Goal: Task Accomplishment & Management: Complete application form

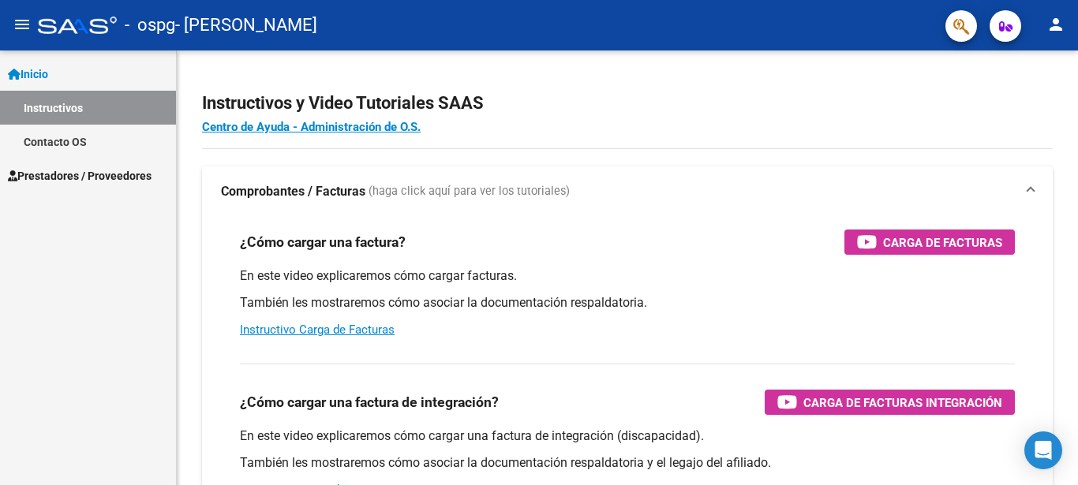
click at [114, 172] on span "Prestadores / Proveedores" at bounding box center [80, 175] width 144 height 17
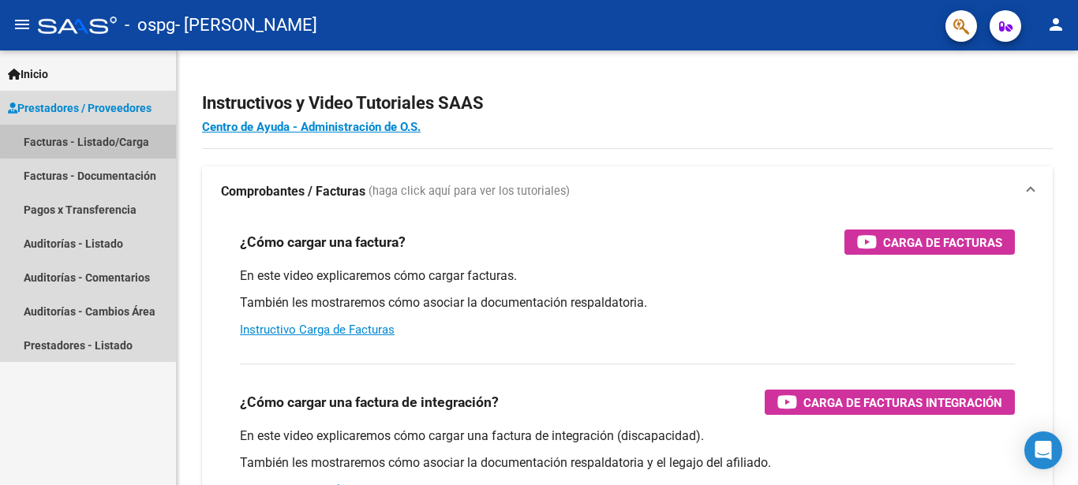
click at [129, 137] on link "Facturas - Listado/Carga" at bounding box center [88, 142] width 176 height 34
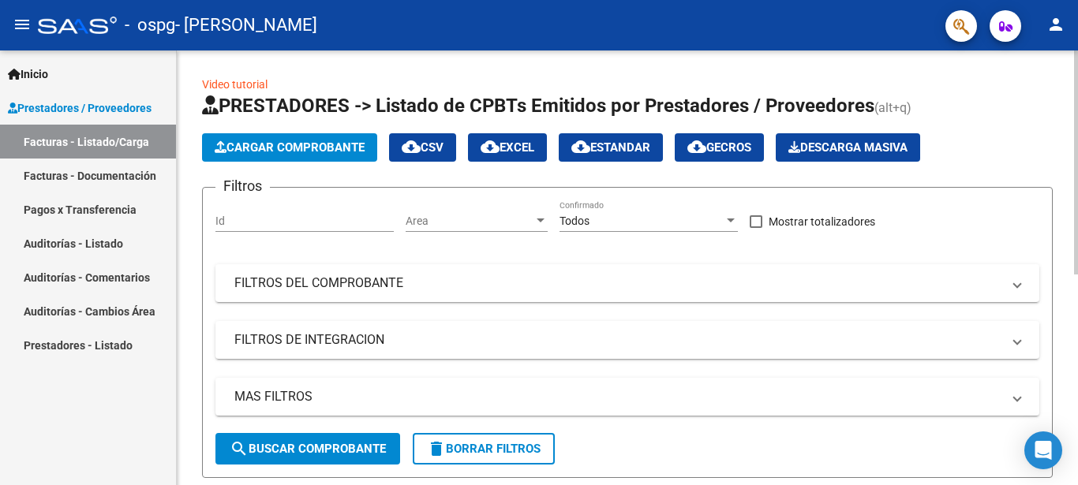
click at [304, 146] on span "Cargar Comprobante" at bounding box center [290, 147] width 150 height 14
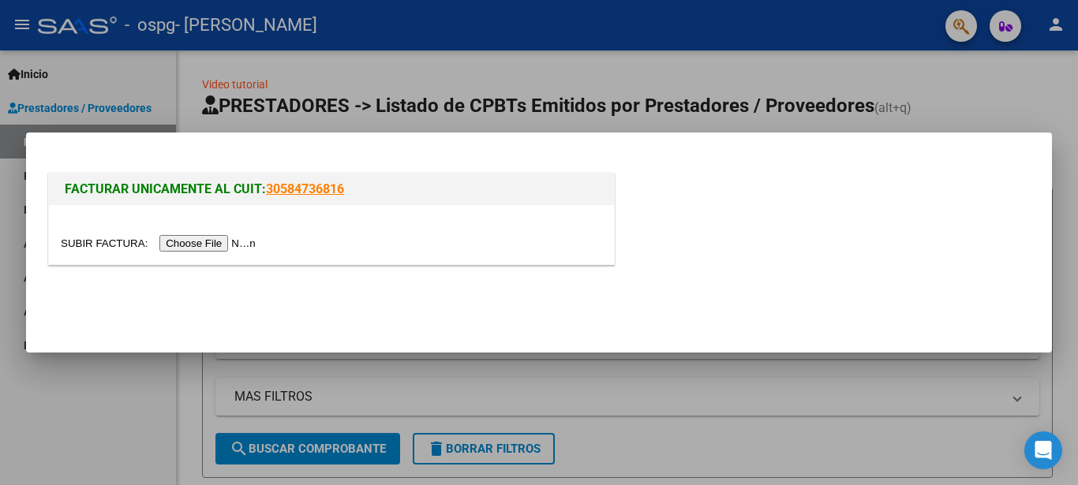
click at [213, 243] on input "file" at bounding box center [161, 243] width 200 height 17
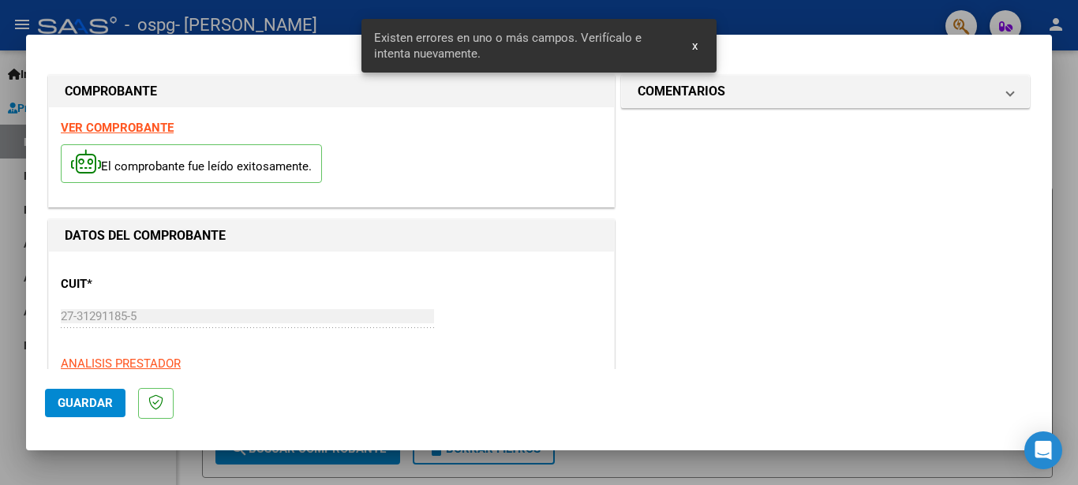
scroll to position [391, 0]
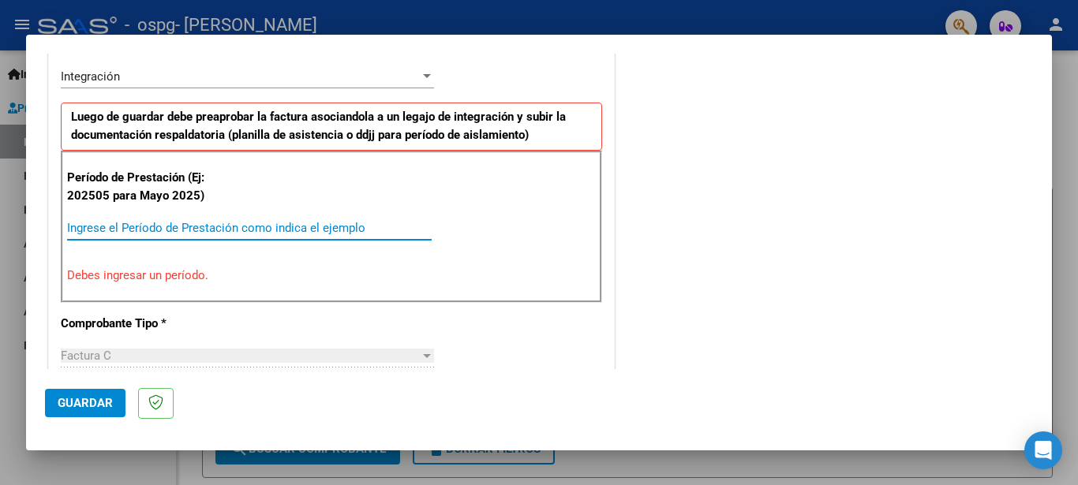
click at [188, 222] on input "Ingrese el Período de Prestación como indica el ejemplo" at bounding box center [249, 228] width 364 height 14
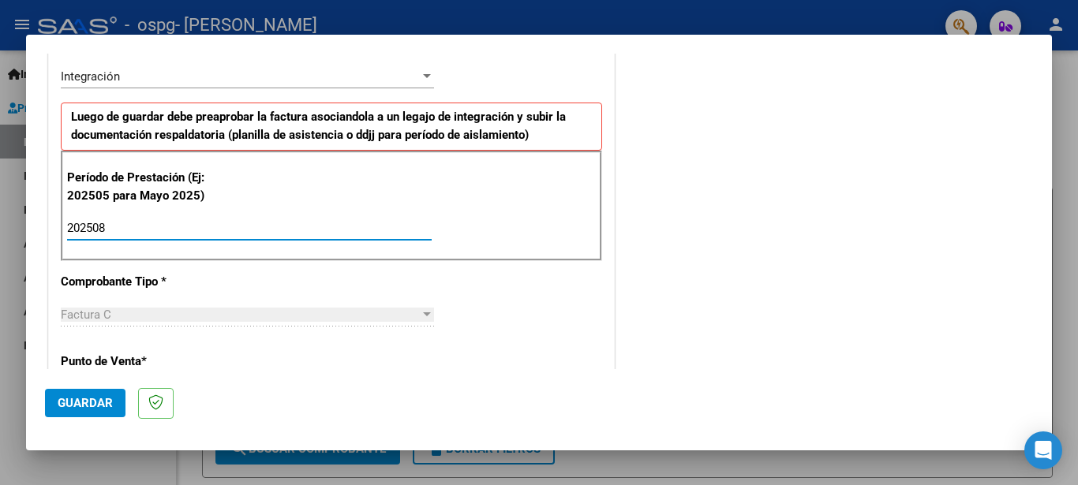
type input "202508"
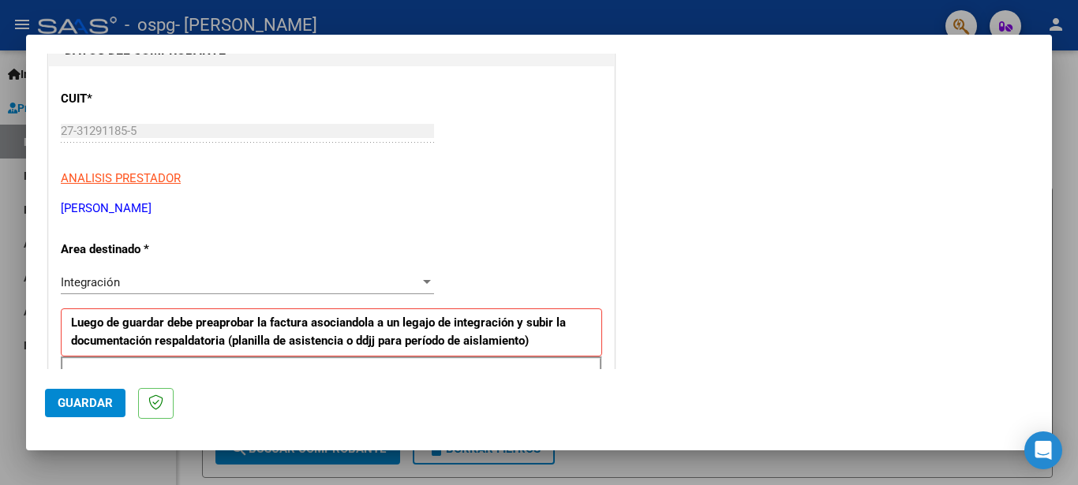
scroll to position [181, 0]
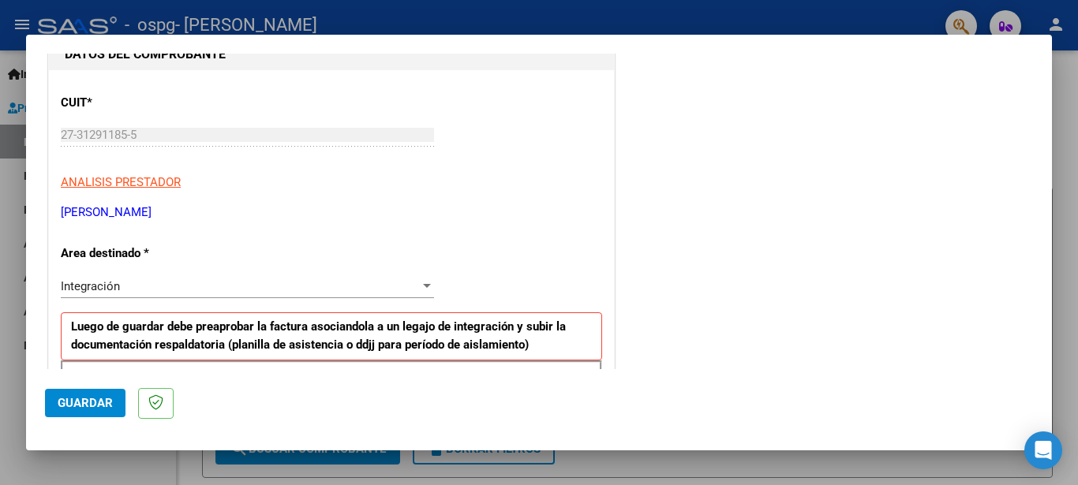
click at [107, 397] on span "Guardar" at bounding box center [85, 403] width 55 height 14
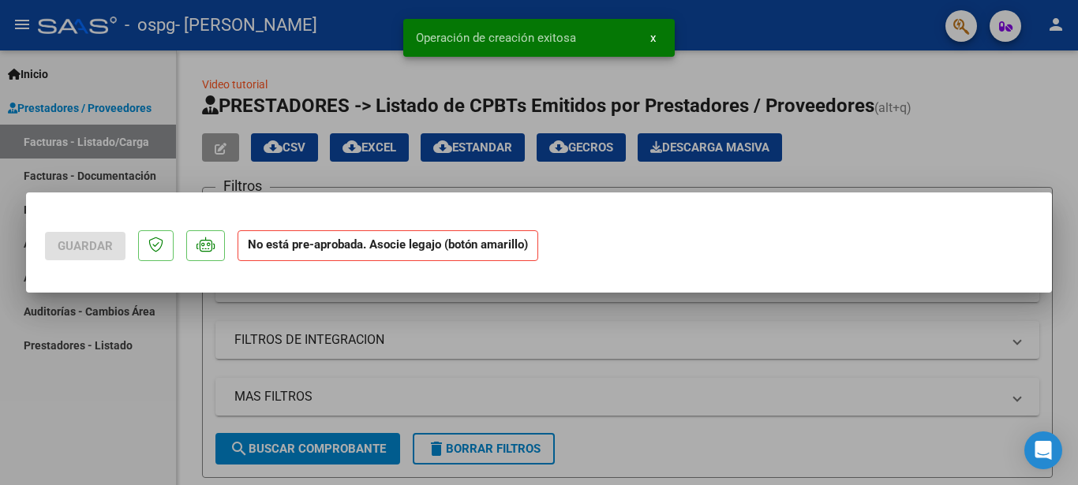
scroll to position [0, 0]
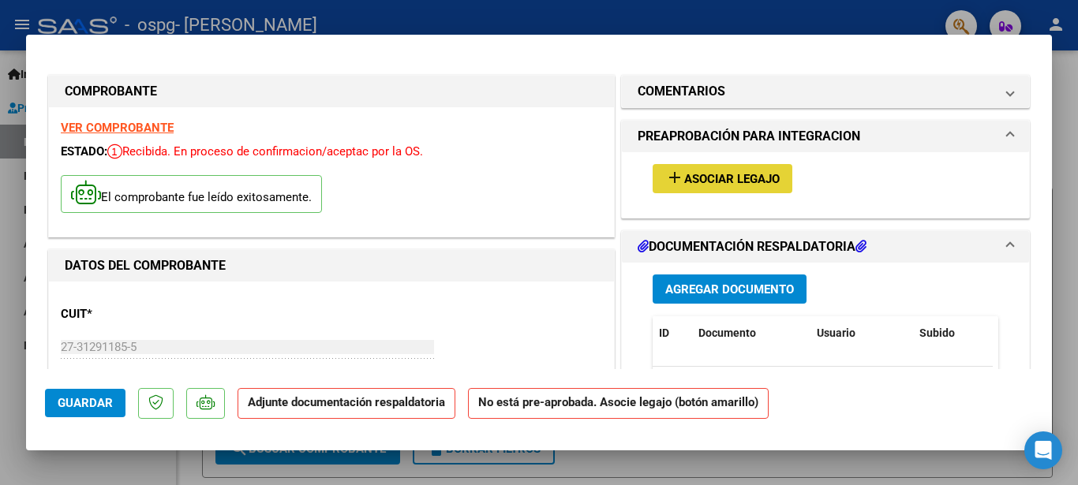
click at [775, 181] on button "add Asociar Legajo" at bounding box center [722, 178] width 140 height 29
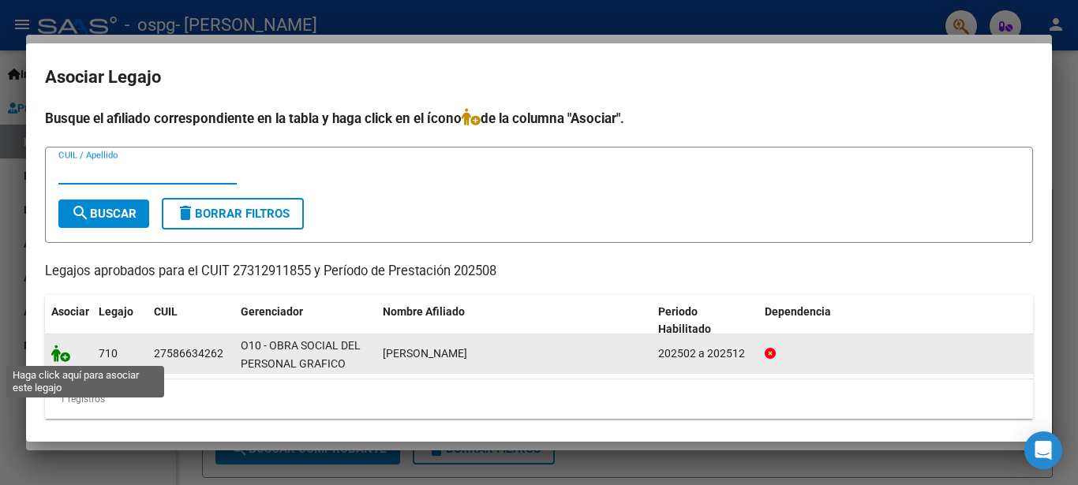
click at [62, 357] on icon at bounding box center [60, 353] width 19 height 17
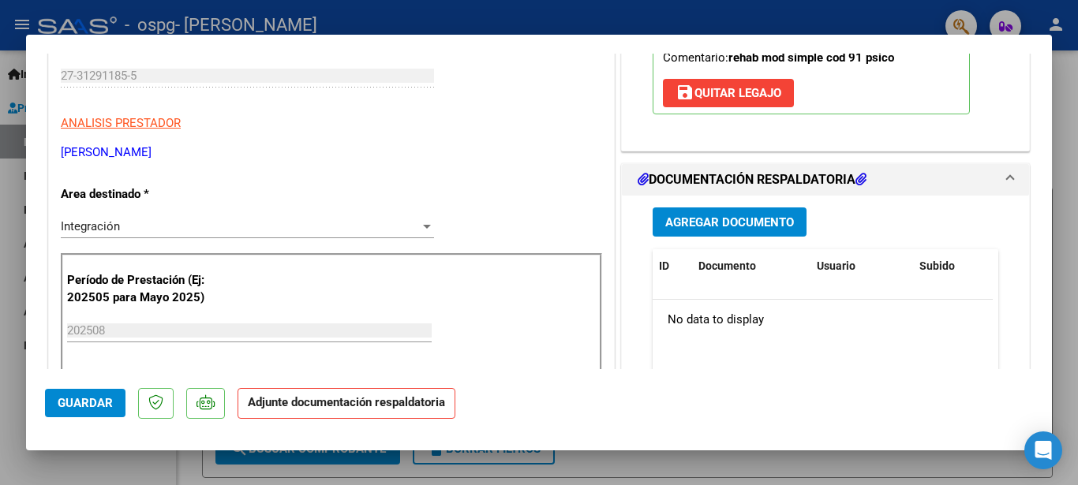
scroll to position [132, 0]
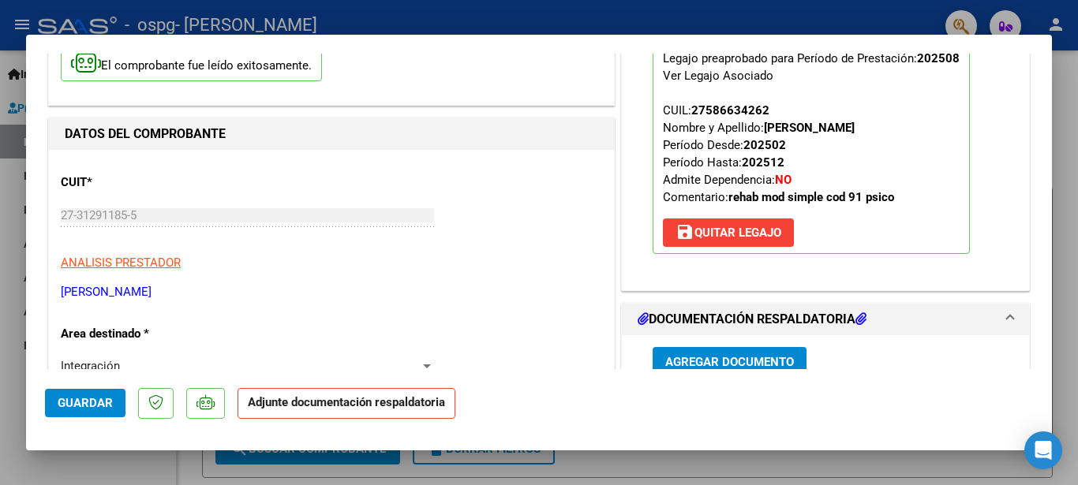
click at [702, 360] on span "Agregar Documento" at bounding box center [729, 362] width 129 height 14
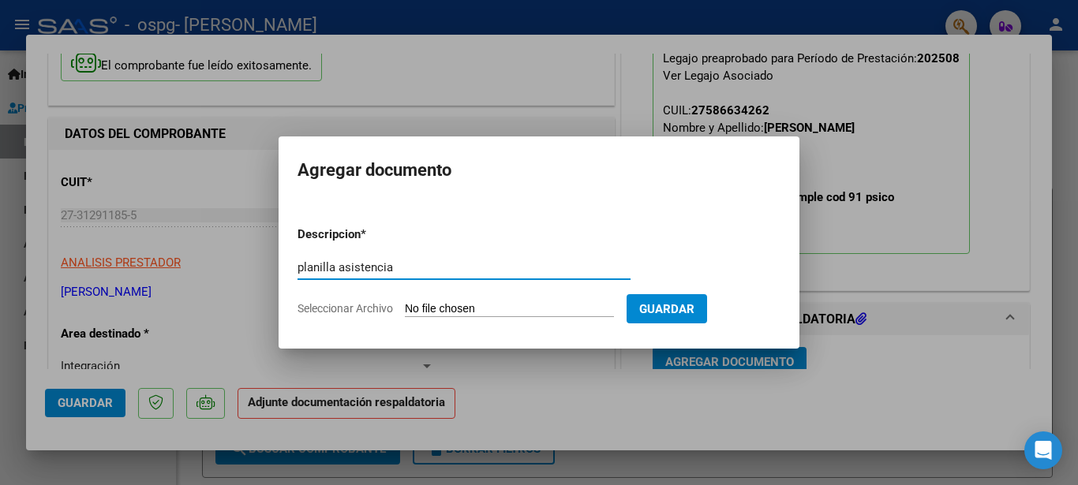
type input "planilla asistencia"
click at [373, 307] on span "Seleccionar Archivo" at bounding box center [344, 308] width 95 height 13
click at [405, 307] on input "Seleccionar Archivo" at bounding box center [509, 309] width 209 height 15
type input "C:\fakepath\[PERSON_NAME] agosto .pdf"
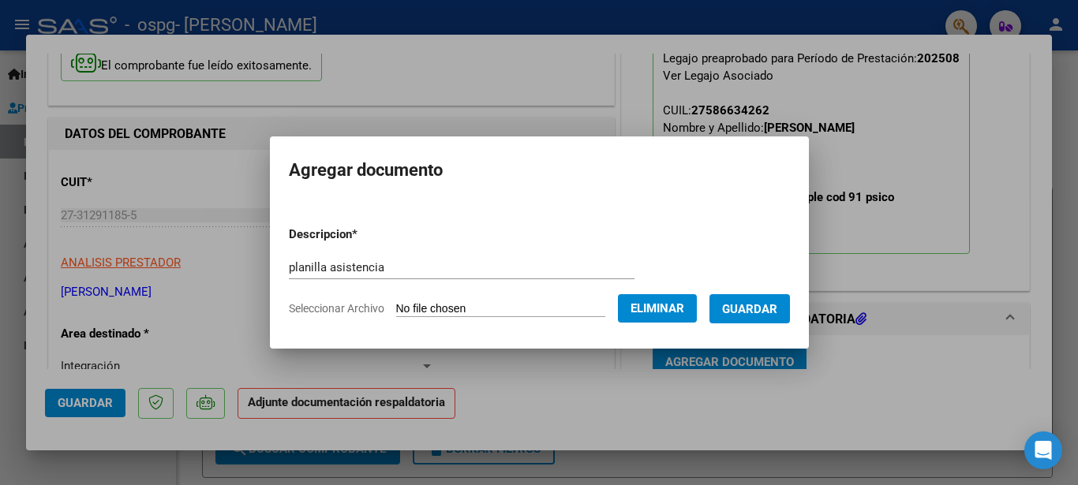
click at [777, 310] on span "Guardar" at bounding box center [749, 309] width 55 height 14
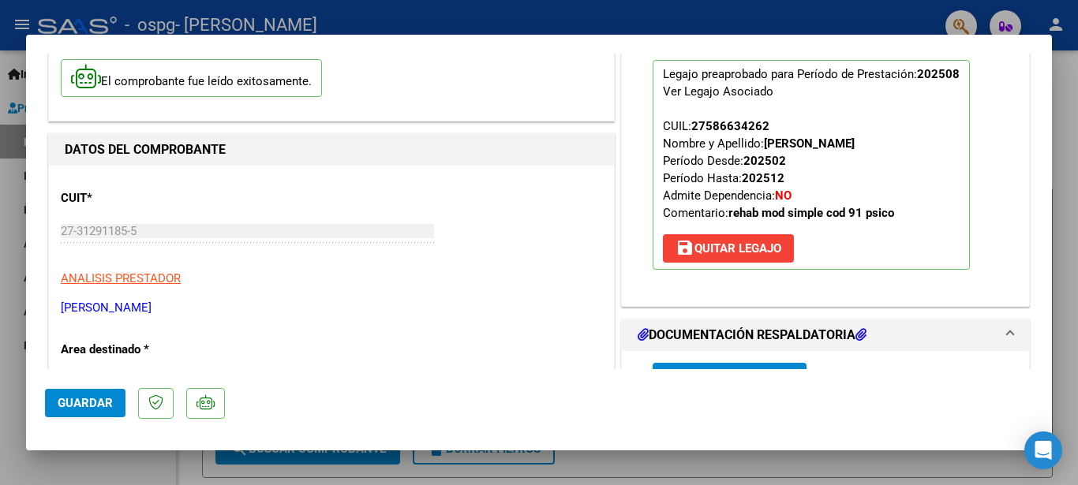
scroll to position [0, 0]
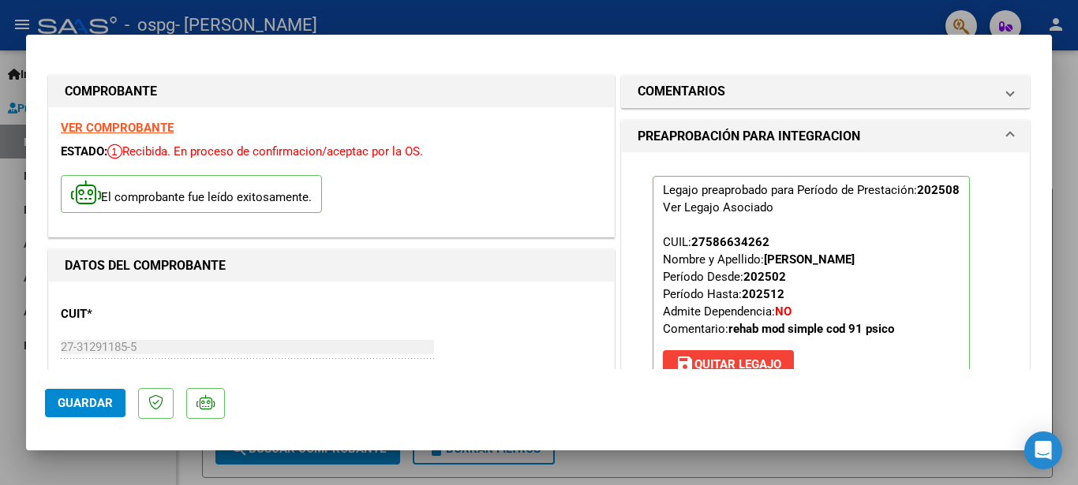
click at [87, 402] on span "Guardar" at bounding box center [85, 403] width 55 height 14
